Goal: Task Accomplishment & Management: Use online tool/utility

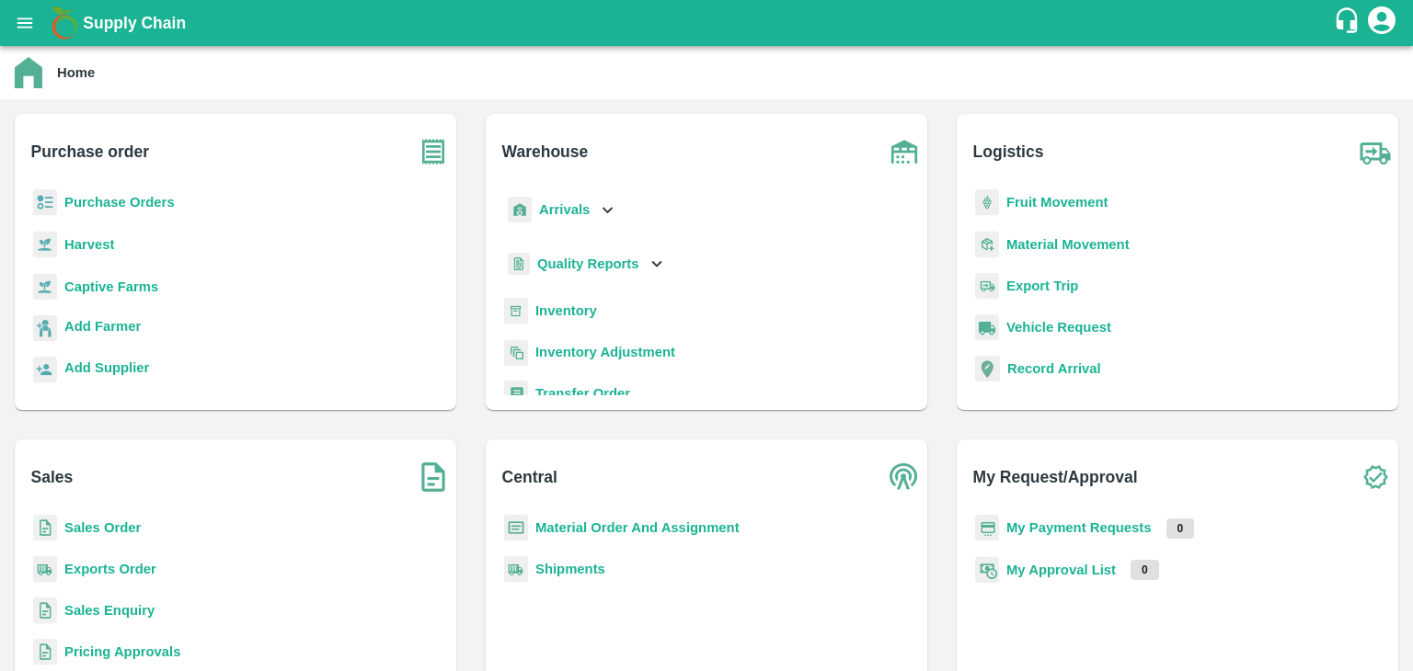
click at [565, 306] on b "Inventory" at bounding box center [566, 311] width 62 height 15
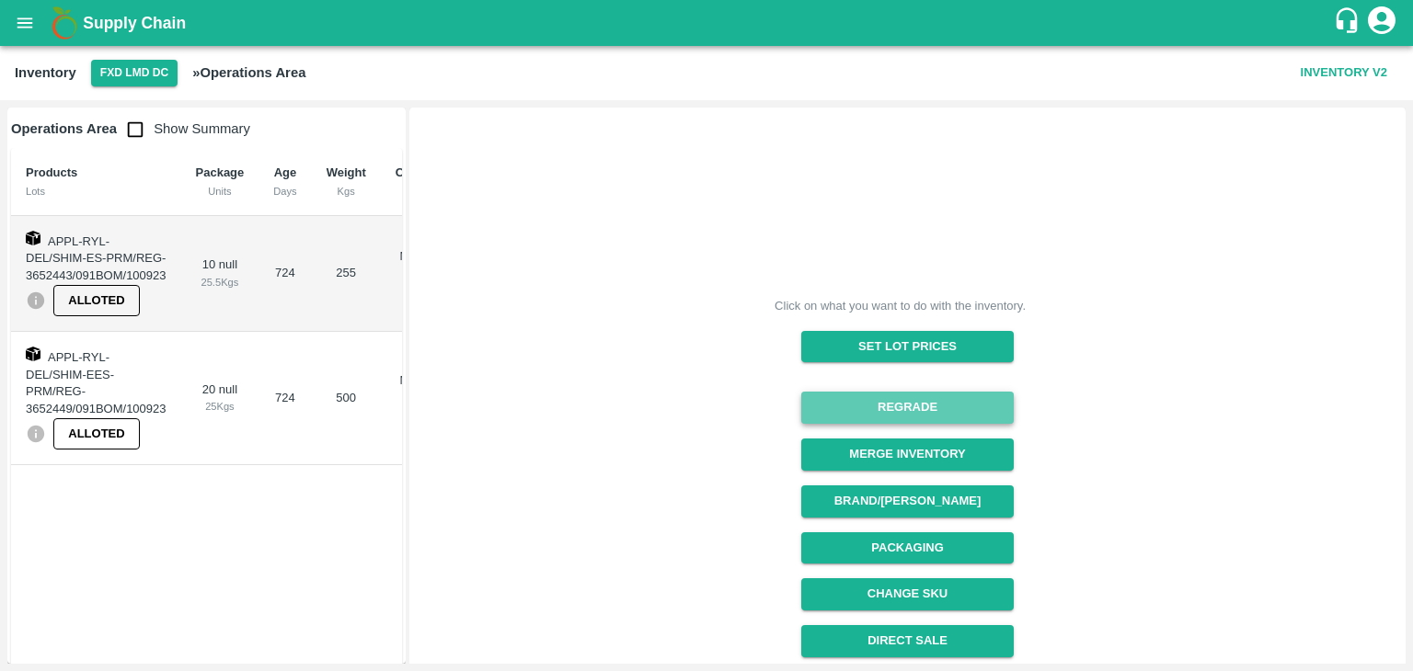
click at [894, 400] on button "Regrade" at bounding box center [907, 408] width 212 height 32
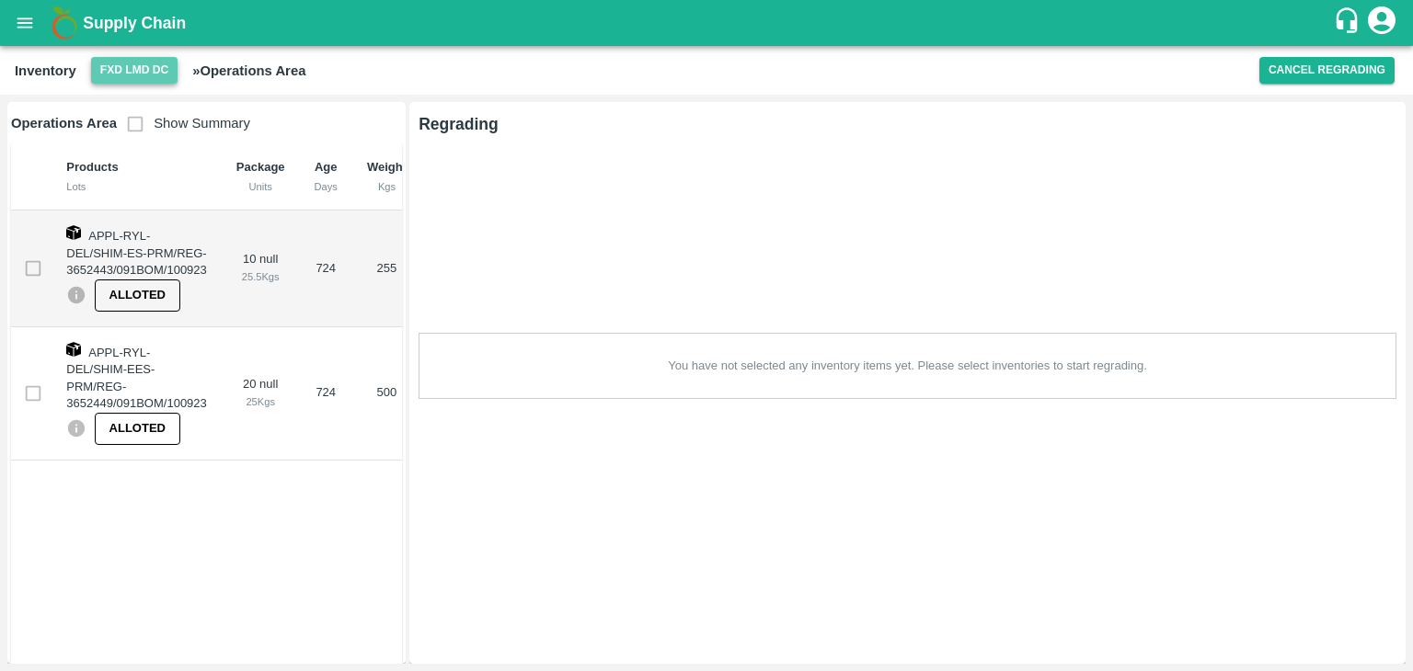
click at [117, 78] on button "FXD LMD DC" at bounding box center [134, 70] width 86 height 27
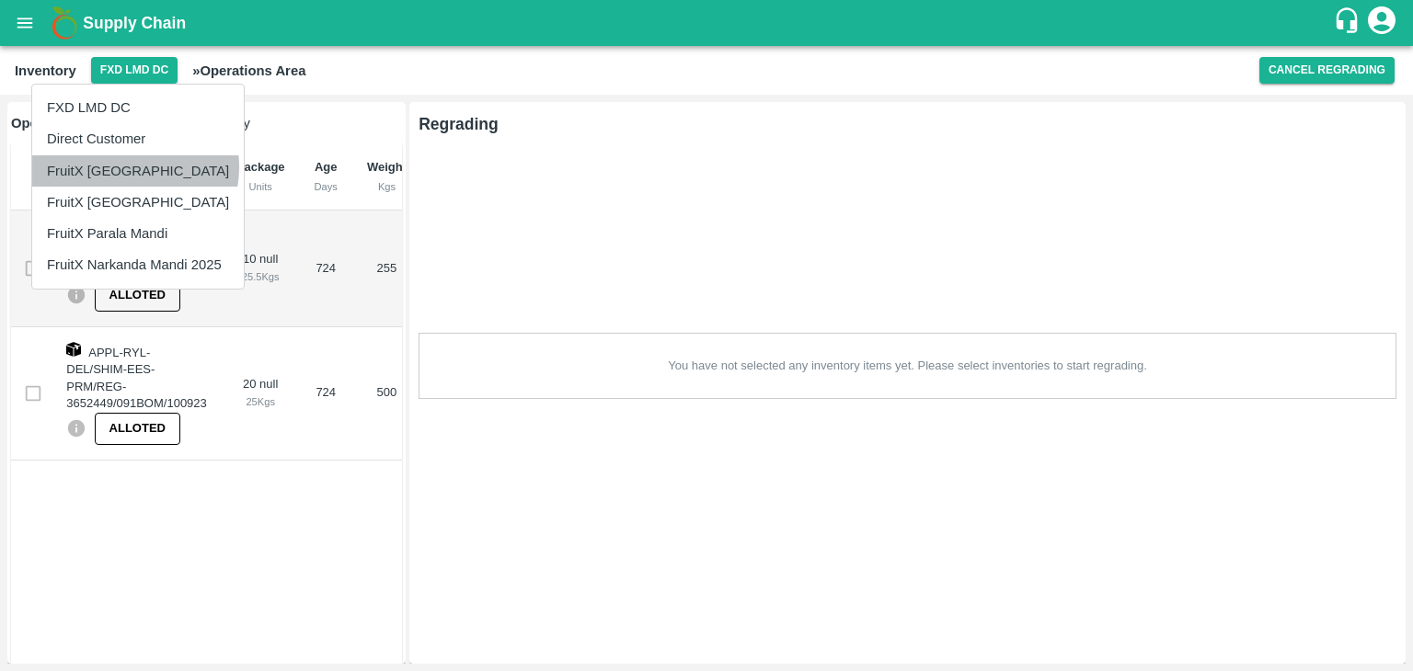
click at [124, 166] on li "FruitX [GEOGRAPHIC_DATA]" at bounding box center [138, 170] width 212 height 31
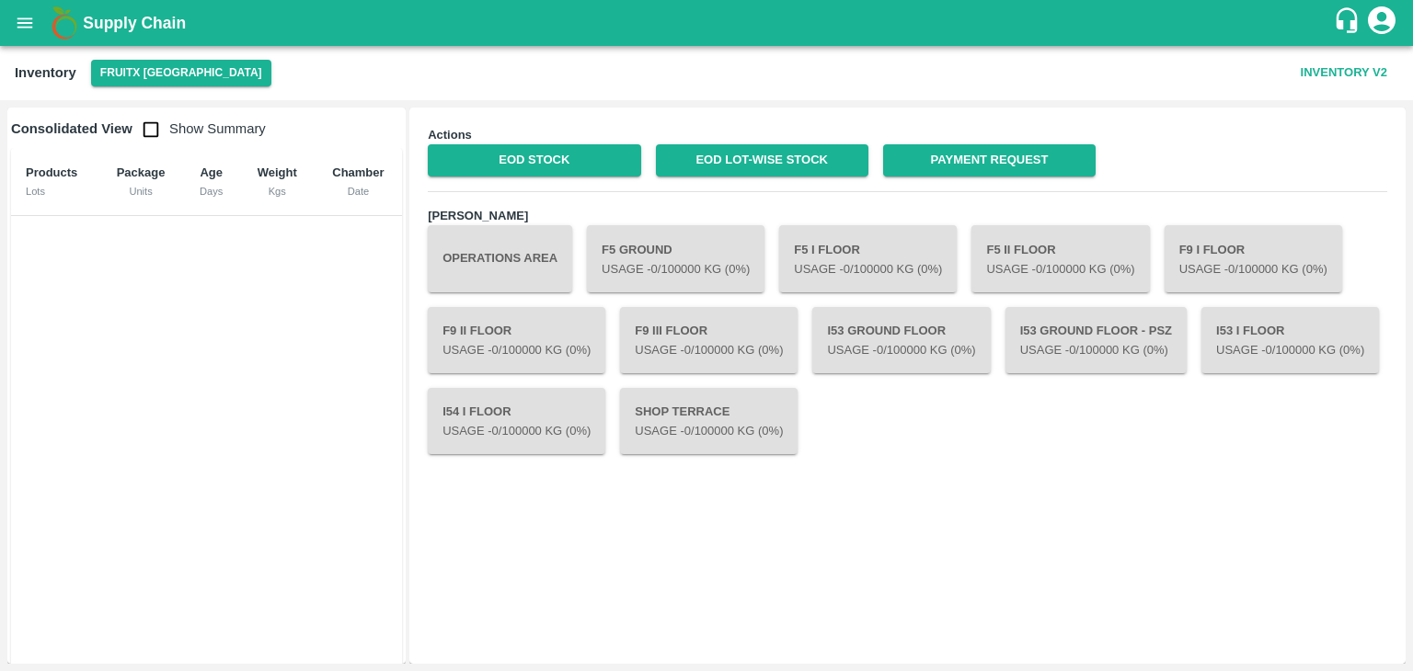
click at [501, 261] on button "Operations Area" at bounding box center [500, 258] width 144 height 66
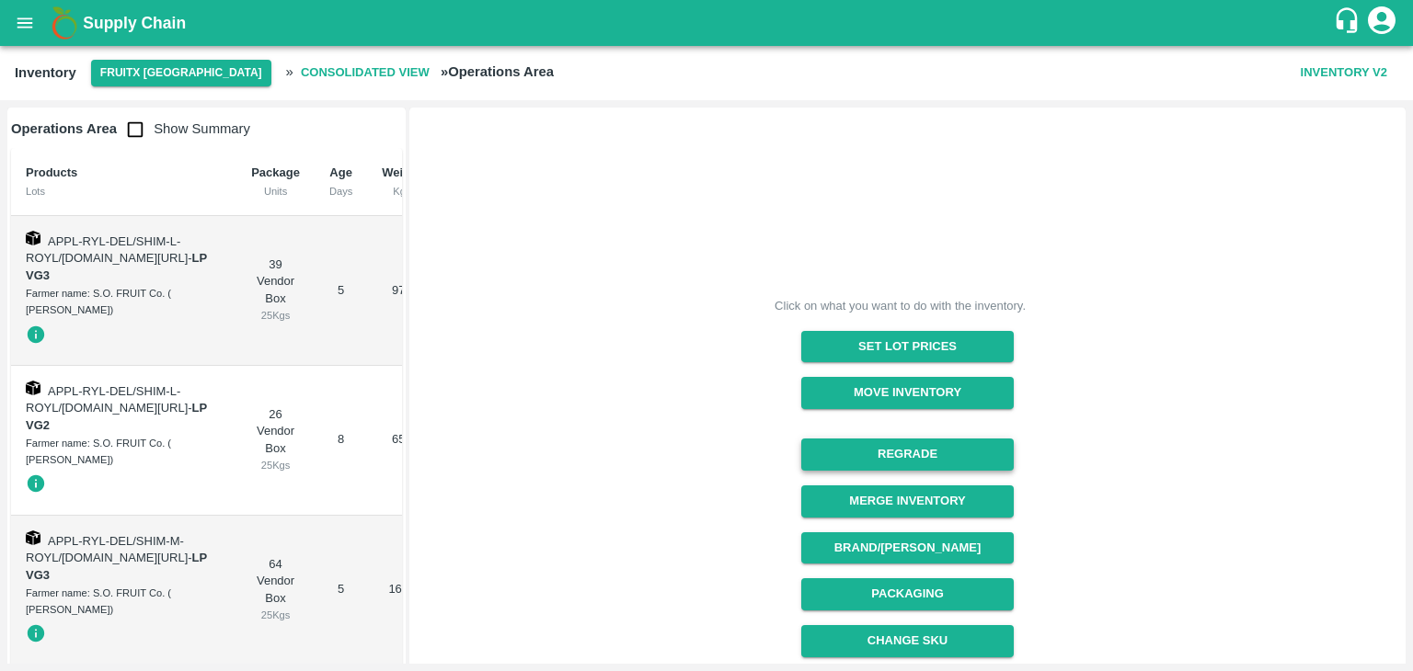
click at [890, 454] on button "Regrade" at bounding box center [907, 455] width 212 height 32
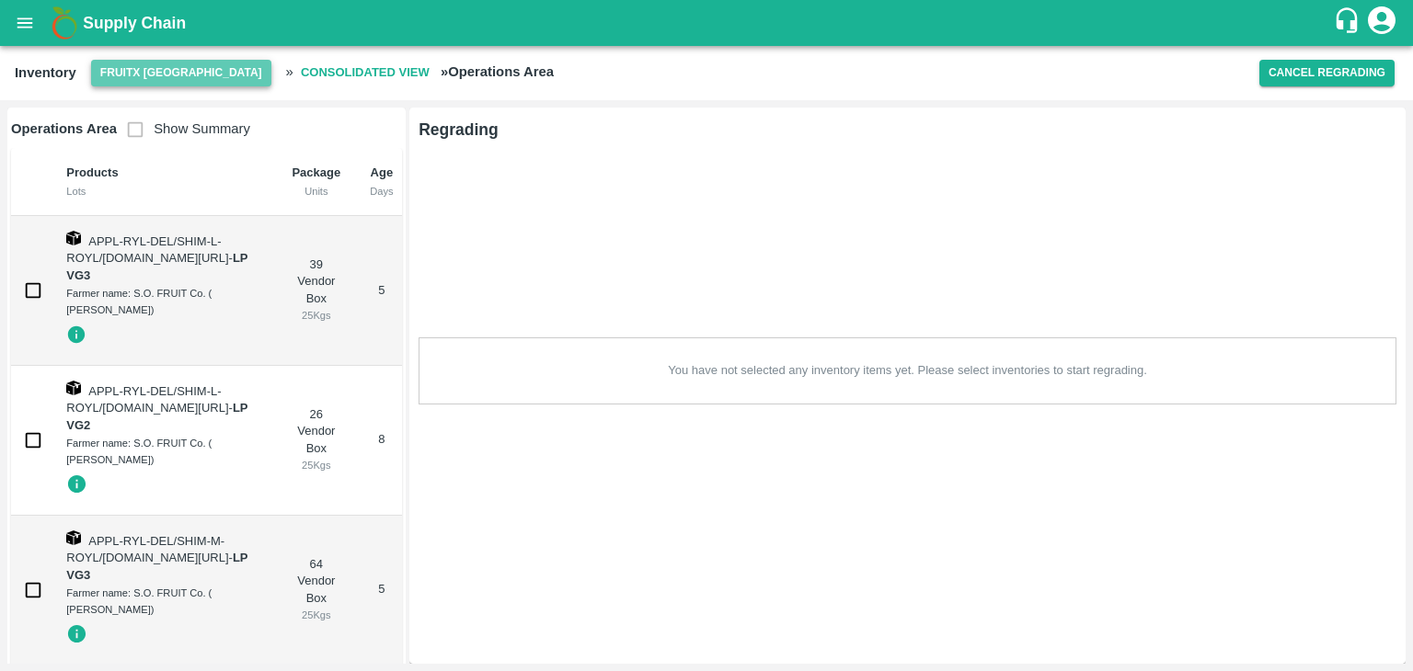
click at [186, 64] on button "FruitX [GEOGRAPHIC_DATA]" at bounding box center [181, 73] width 180 height 27
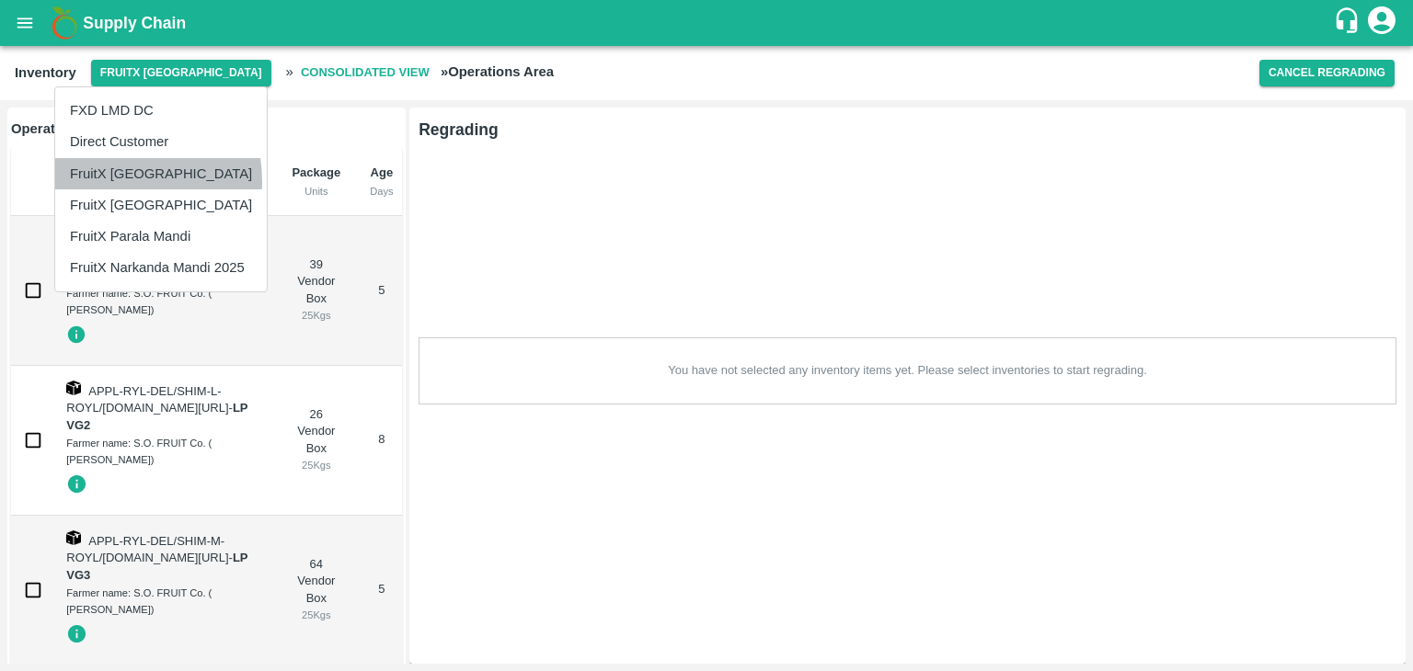
click at [110, 181] on li "FruitX [GEOGRAPHIC_DATA]" at bounding box center [161, 173] width 212 height 31
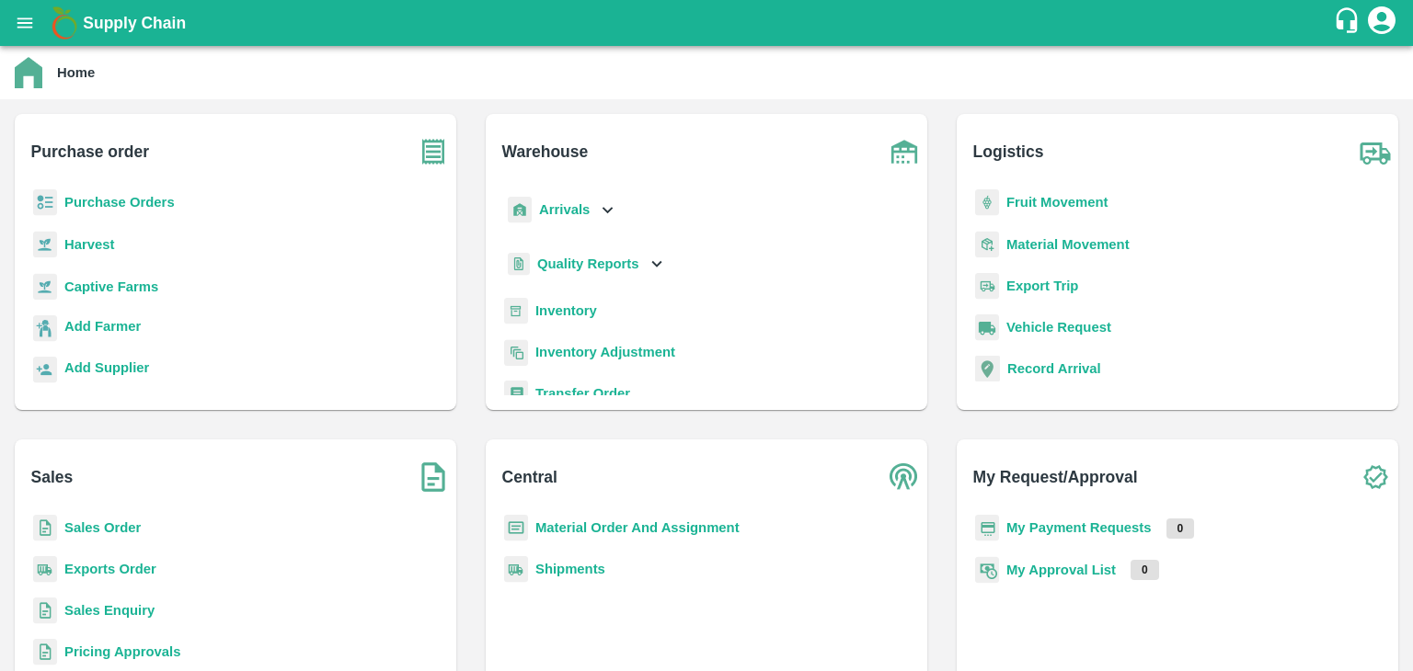
click at [567, 313] on b "Inventory" at bounding box center [566, 311] width 62 height 15
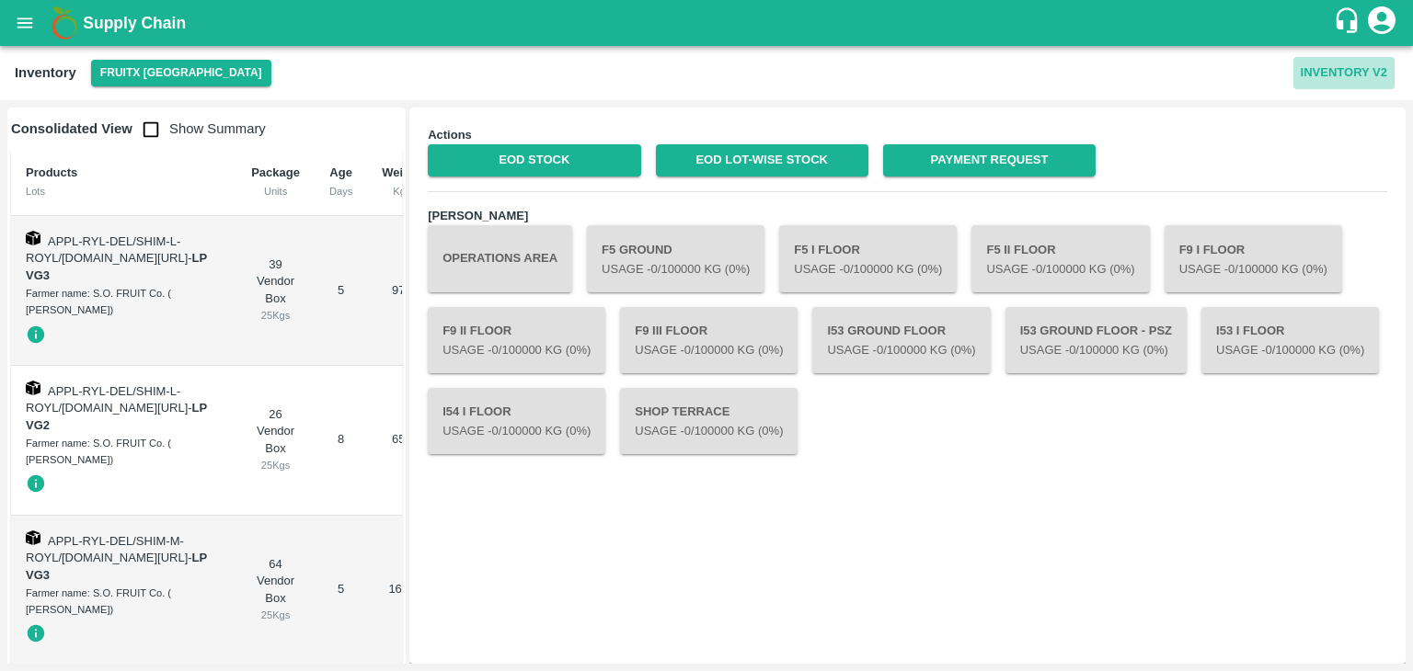
click at [1360, 63] on button "Inventory V2" at bounding box center [1343, 73] width 101 height 32
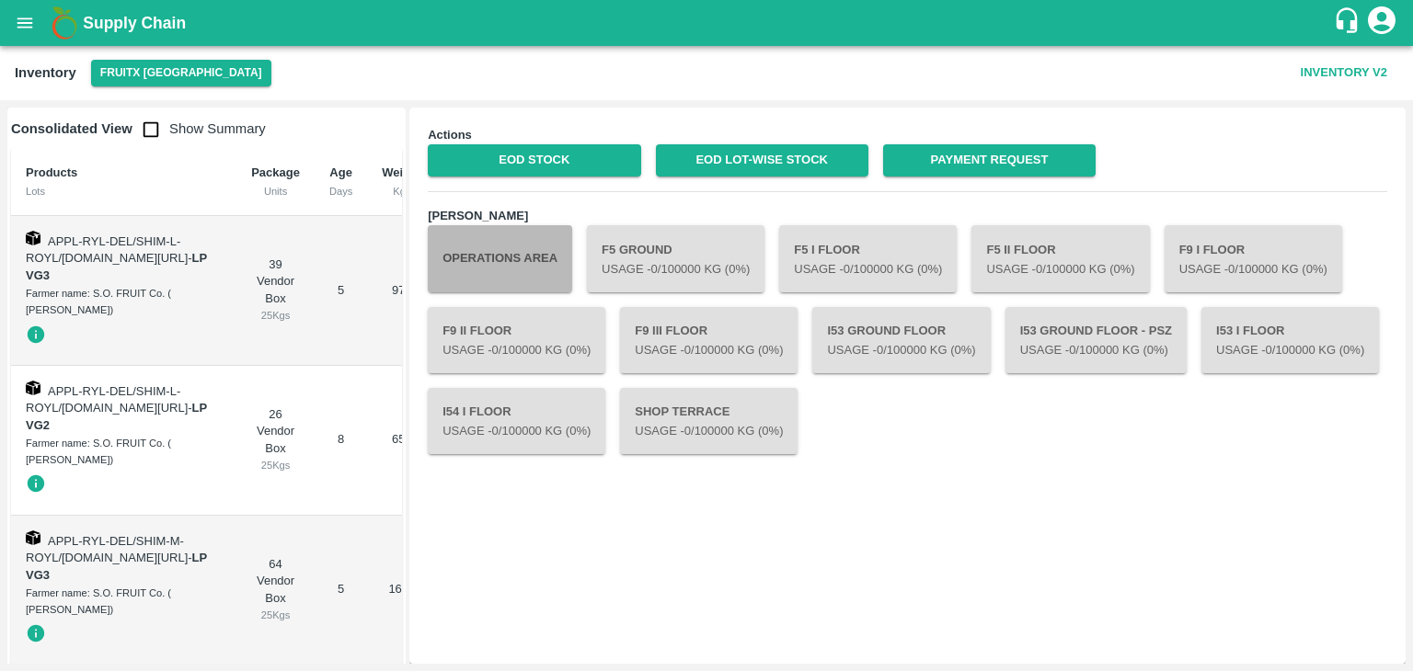
click at [552, 257] on button "Operations Area" at bounding box center [500, 258] width 144 height 66
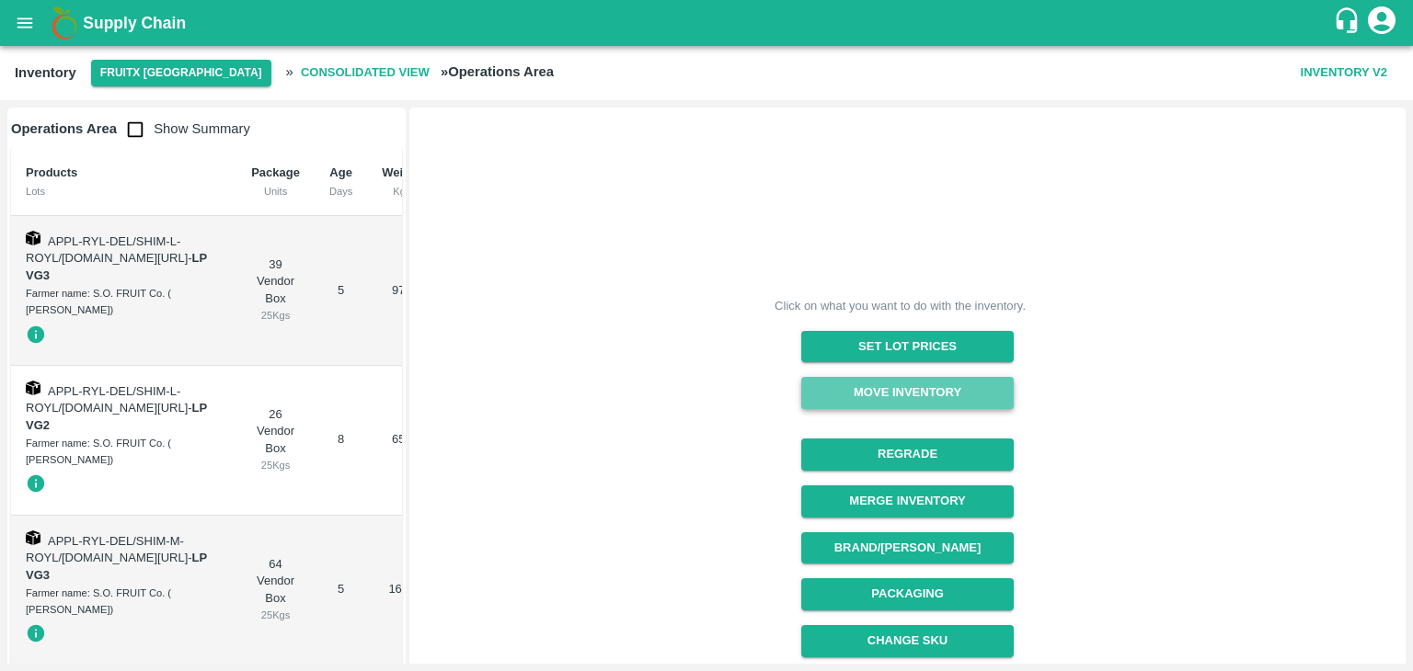
click at [906, 392] on button "Move Inventory" at bounding box center [907, 393] width 212 height 32
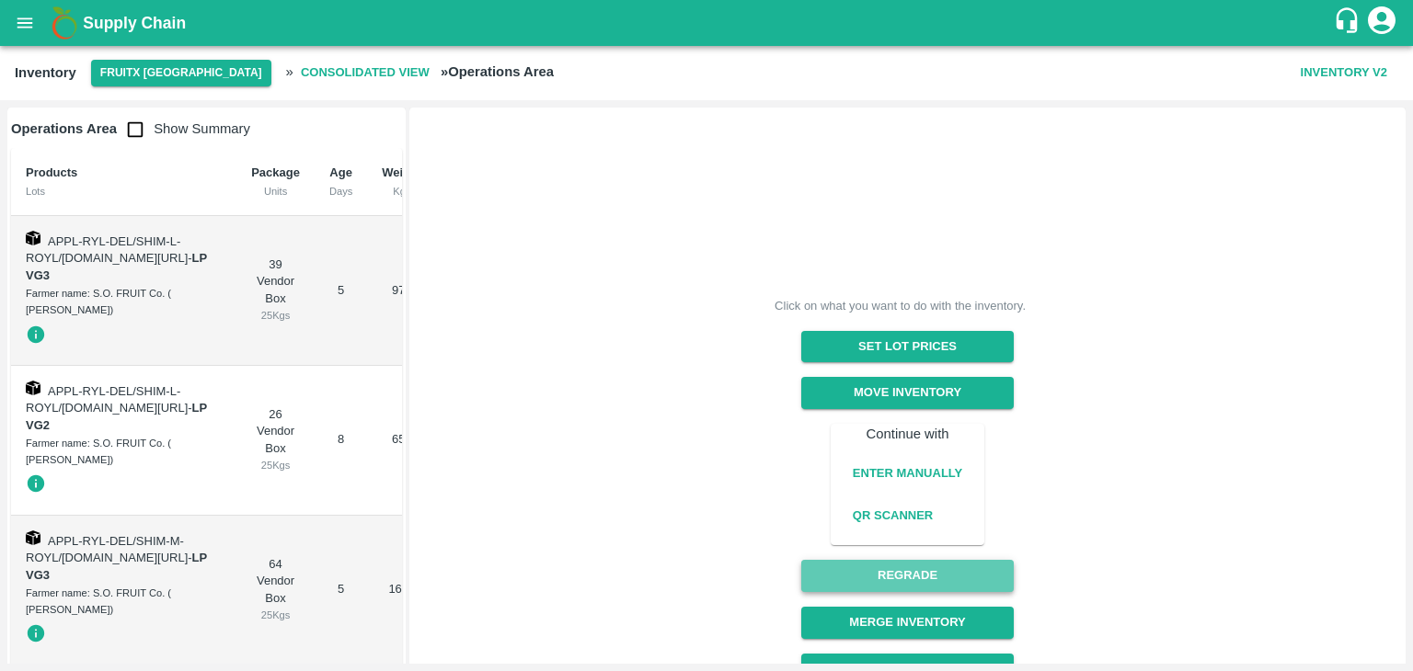
click at [886, 568] on button "Regrade" at bounding box center [907, 576] width 212 height 32
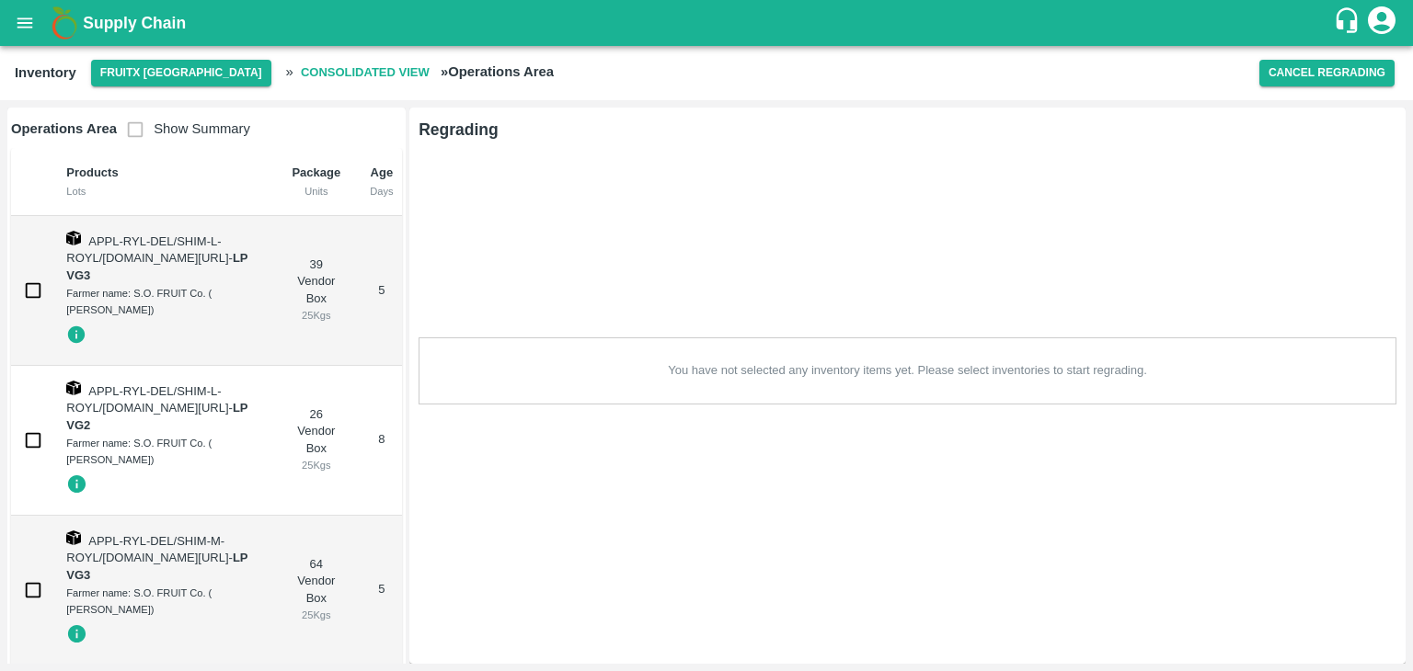
click at [461, 130] on h6 "Regrading" at bounding box center [458, 130] width 80 height 26
click at [209, 82] on button "FruitX [GEOGRAPHIC_DATA]" at bounding box center [181, 73] width 180 height 27
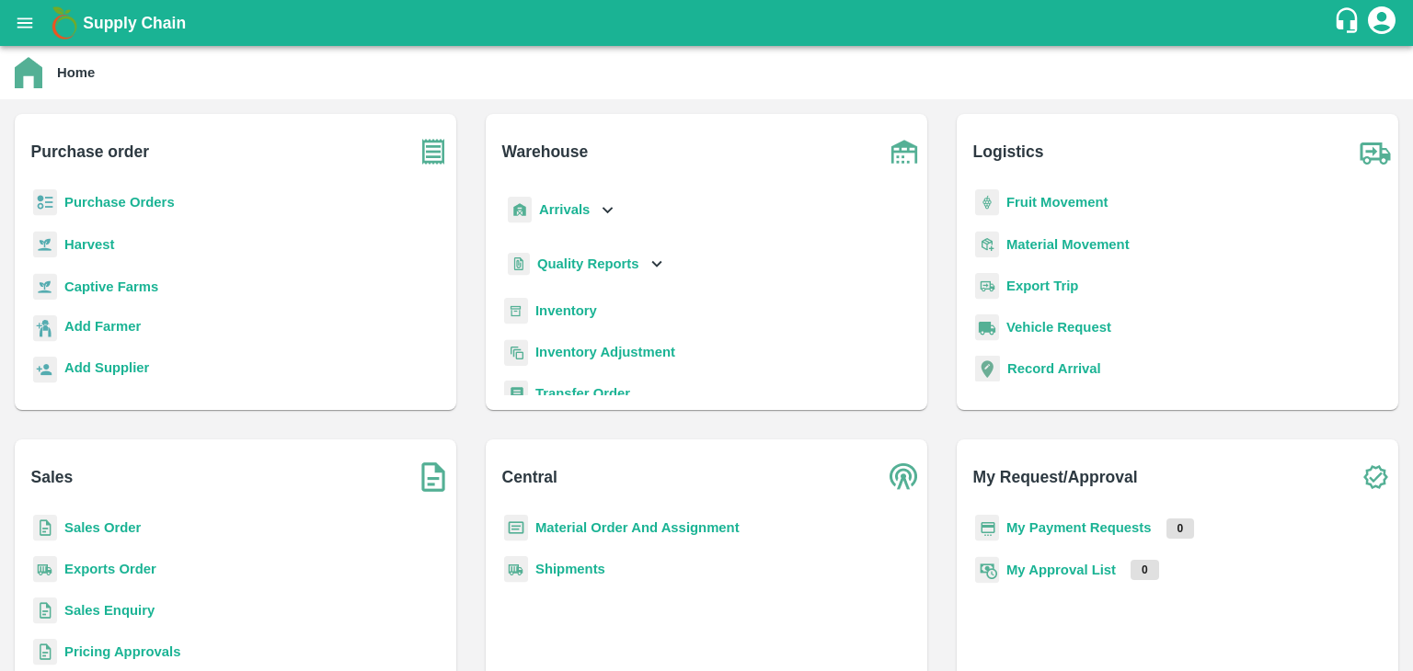
click at [552, 304] on b "Inventory" at bounding box center [566, 311] width 62 height 15
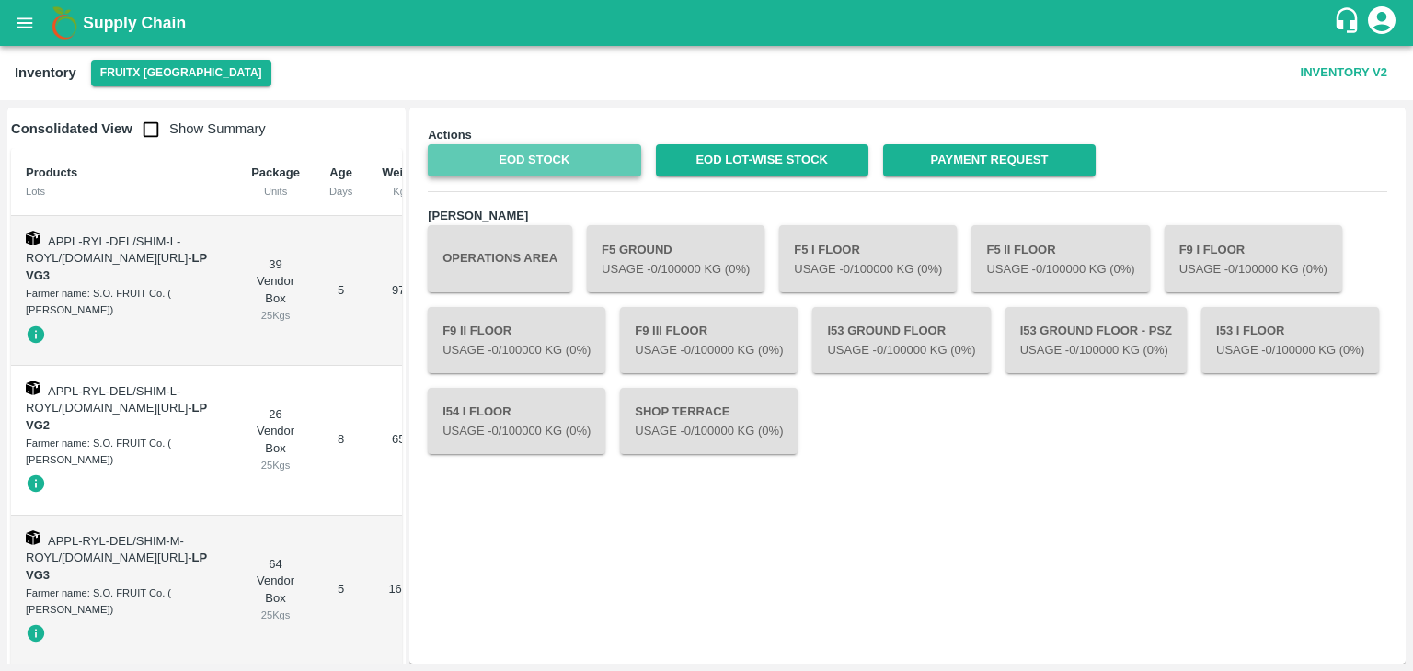
click at [586, 155] on link "EOD Stock" at bounding box center [534, 160] width 212 height 32
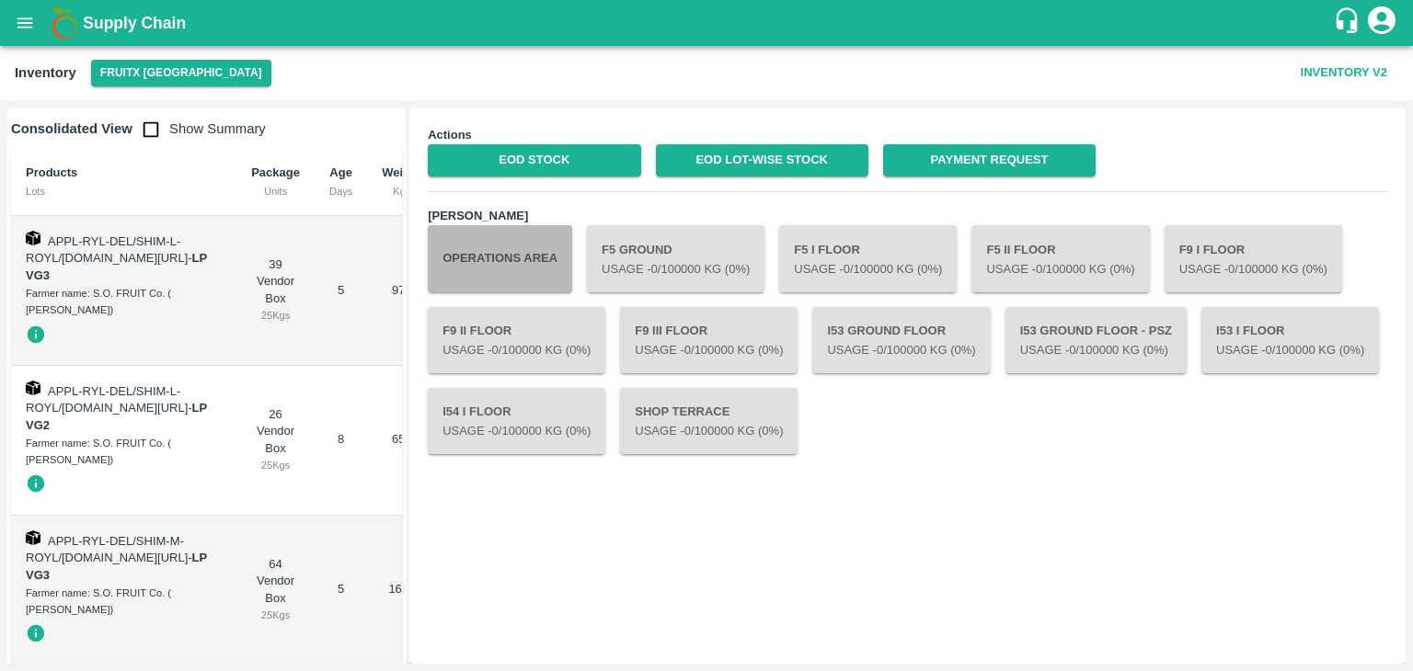
click at [482, 265] on button "Operations Area" at bounding box center [500, 258] width 144 height 66
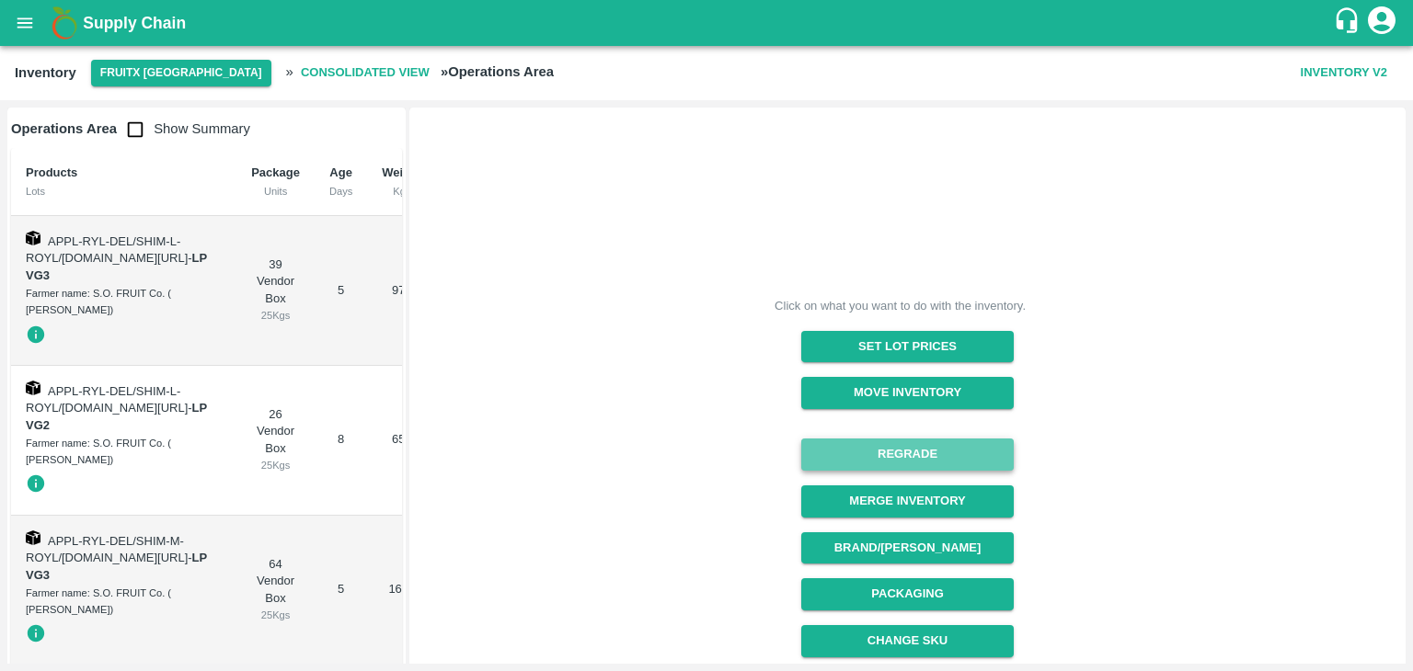
click at [980, 461] on button "Regrade" at bounding box center [907, 455] width 212 height 32
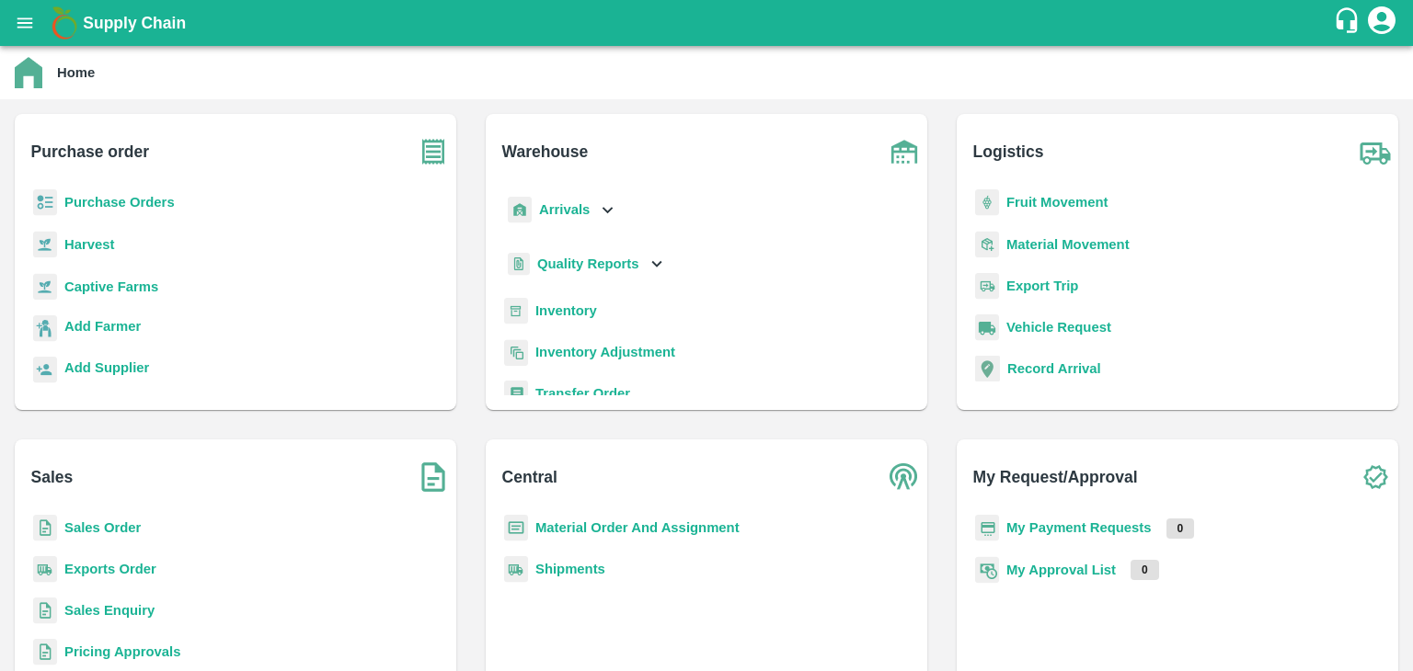
scroll to position [79, 0]
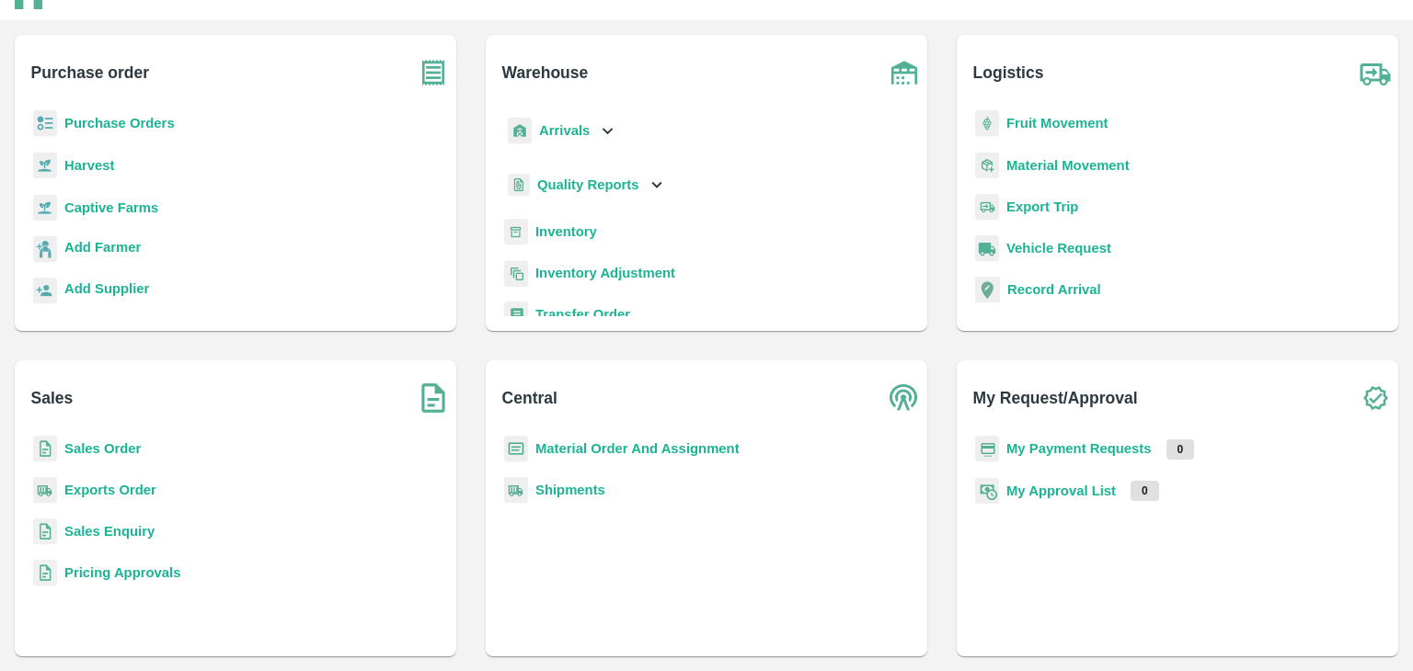
click at [574, 229] on b "Inventory" at bounding box center [566, 231] width 62 height 15
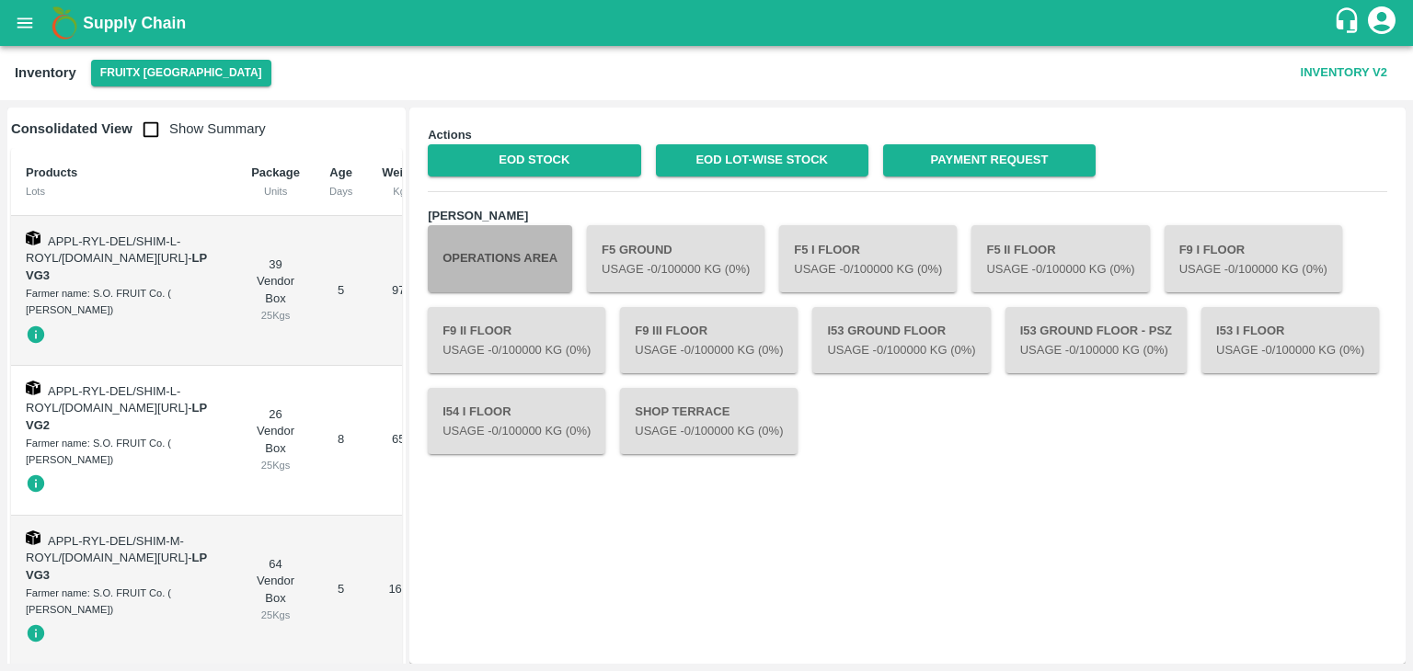
click at [537, 248] on button "Operations Area" at bounding box center [500, 258] width 144 height 66
